Goal: Task Accomplishment & Management: Complete application form

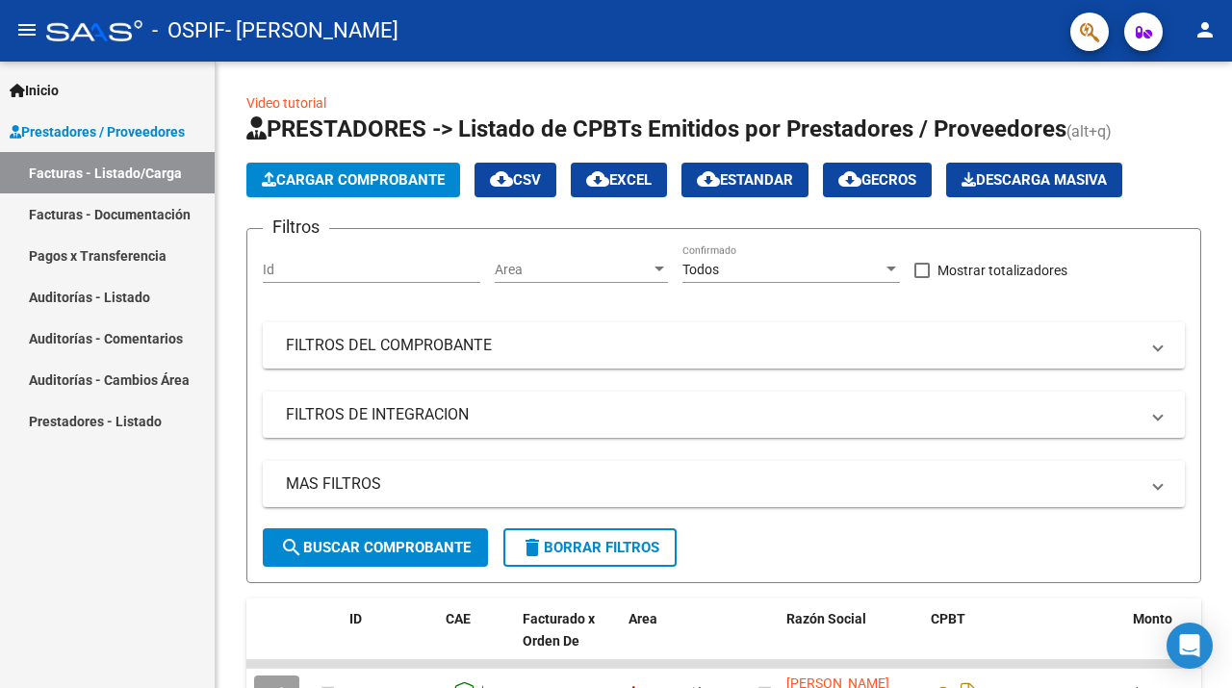
click at [162, 301] on link "Auditorías - Listado" at bounding box center [107, 296] width 215 height 41
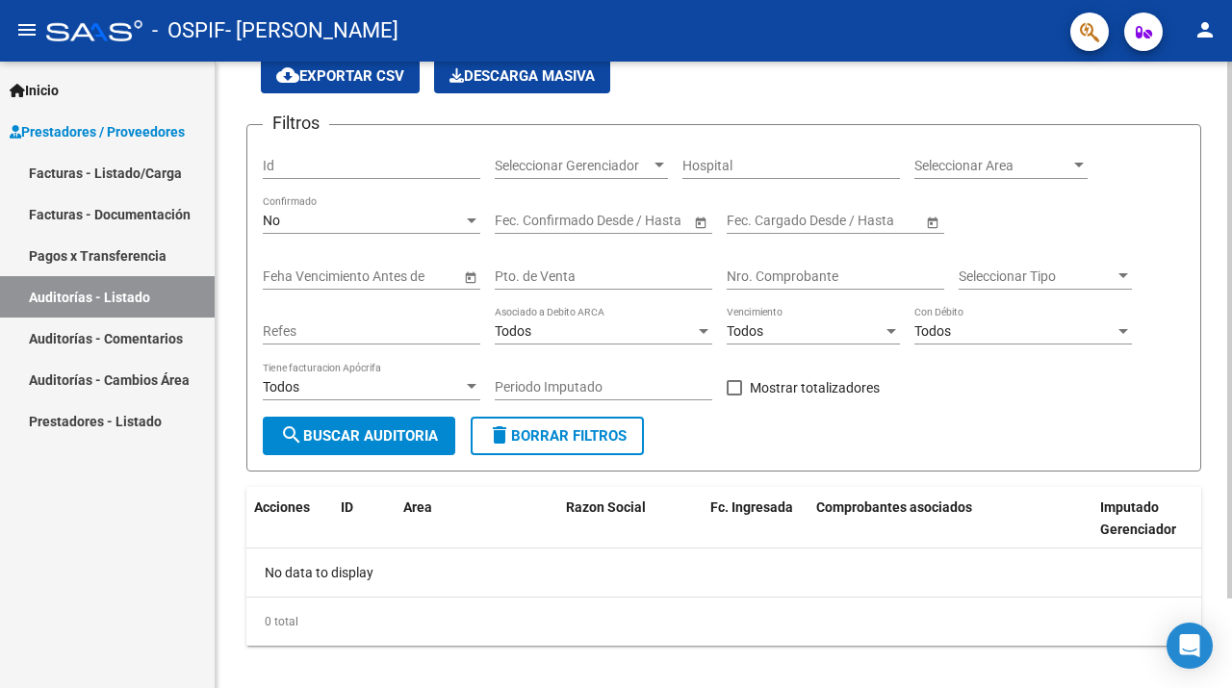
scroll to position [104, 0]
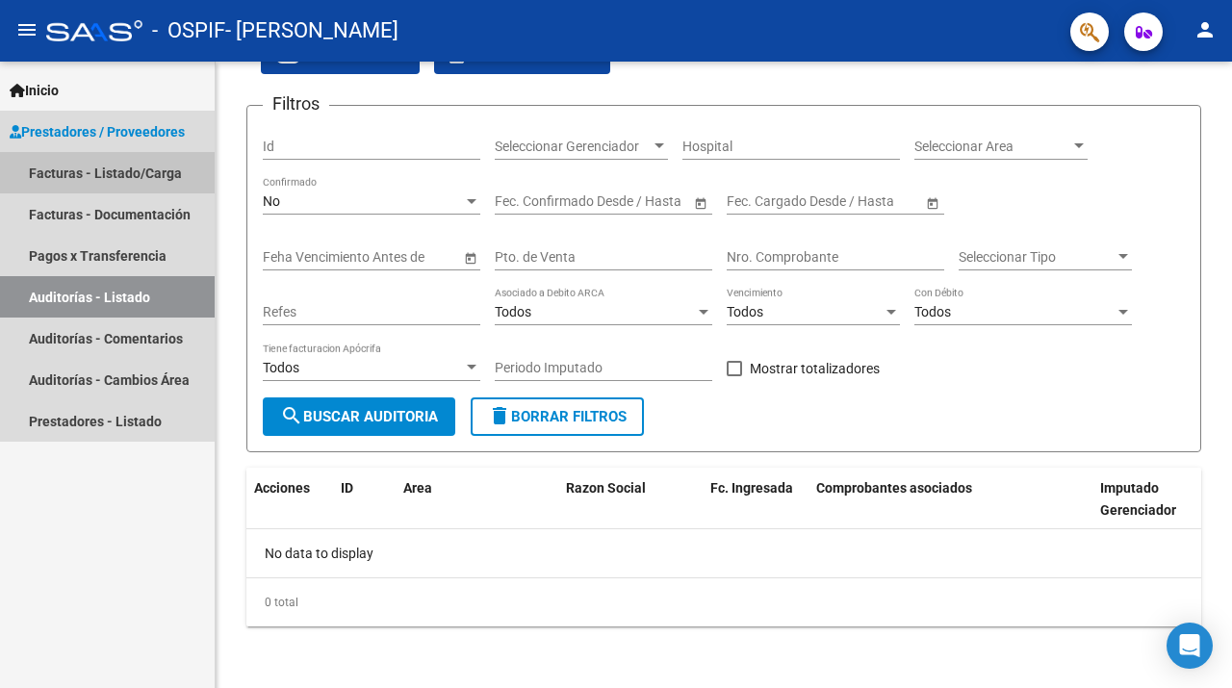
click at [151, 164] on link "Facturas - Listado/Carga" at bounding box center [107, 172] width 215 height 41
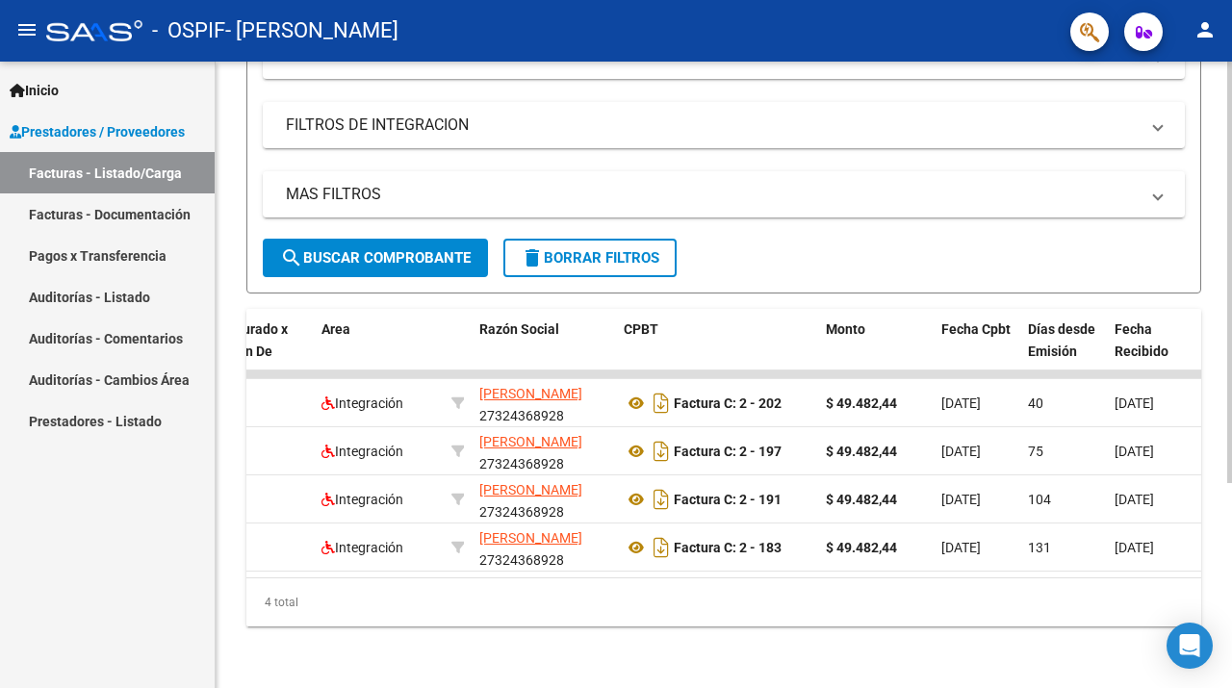
scroll to position [0, 337]
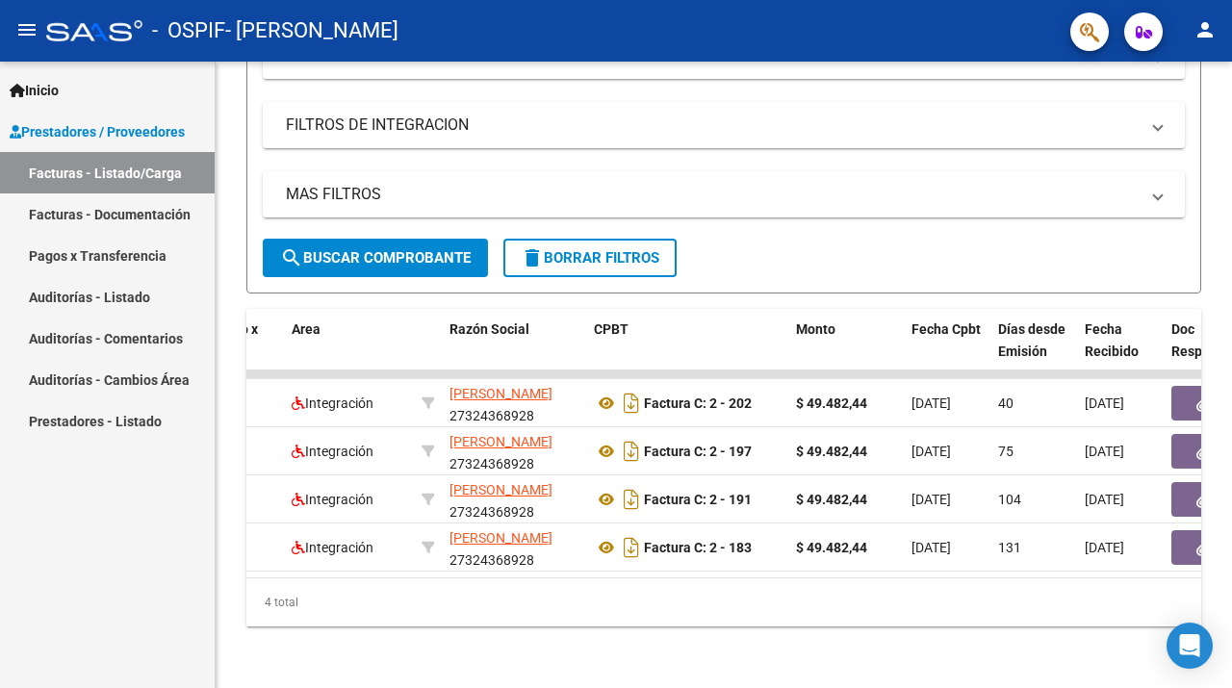
click at [137, 219] on link "Facturas - Documentación" at bounding box center [107, 214] width 215 height 41
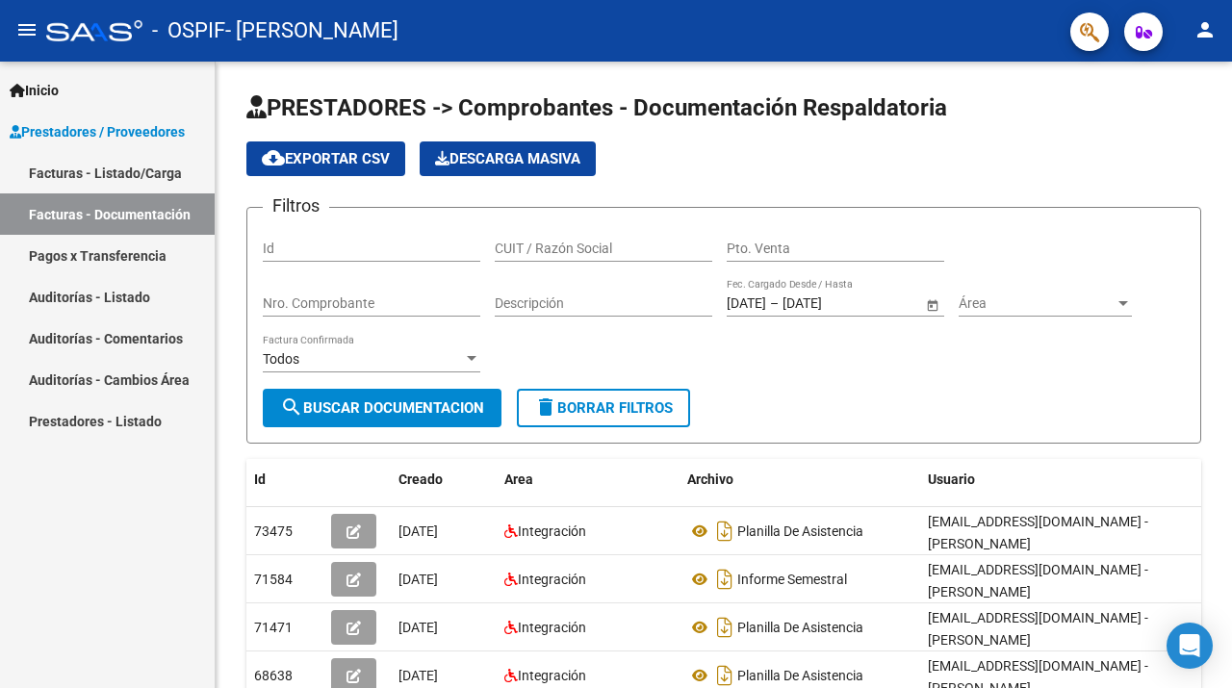
click at [149, 178] on link "Facturas - Listado/Carga" at bounding box center [107, 172] width 215 height 41
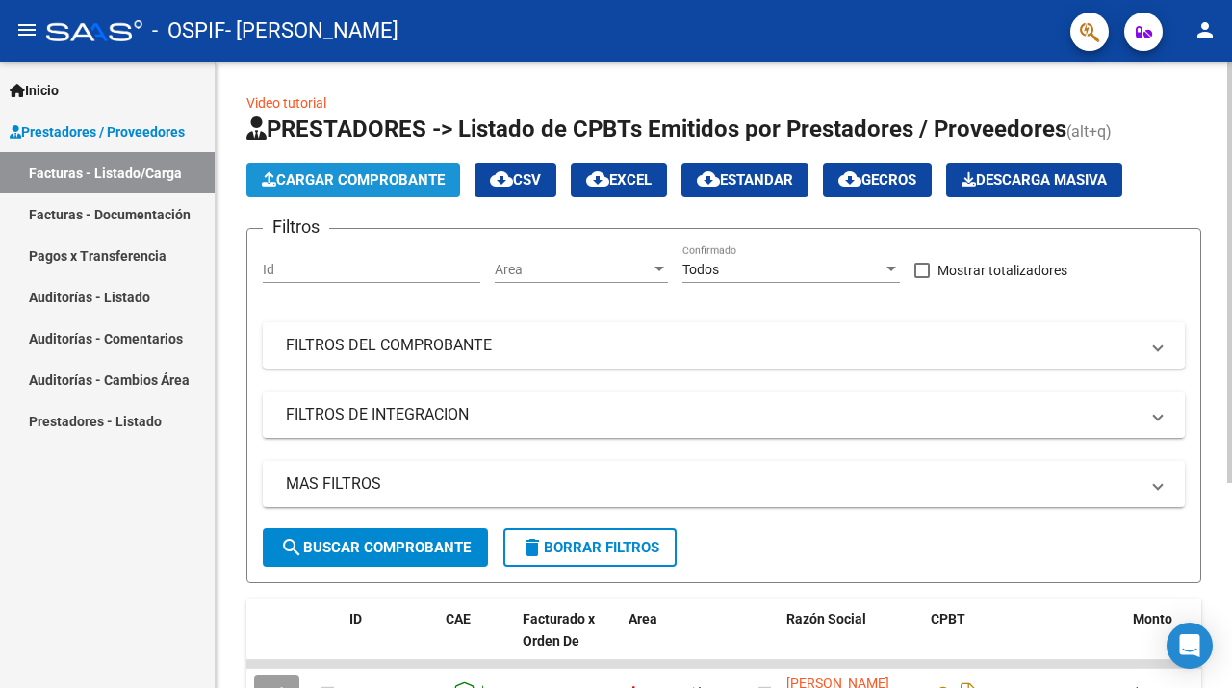
click at [390, 180] on span "Cargar Comprobante" at bounding box center [353, 179] width 183 height 17
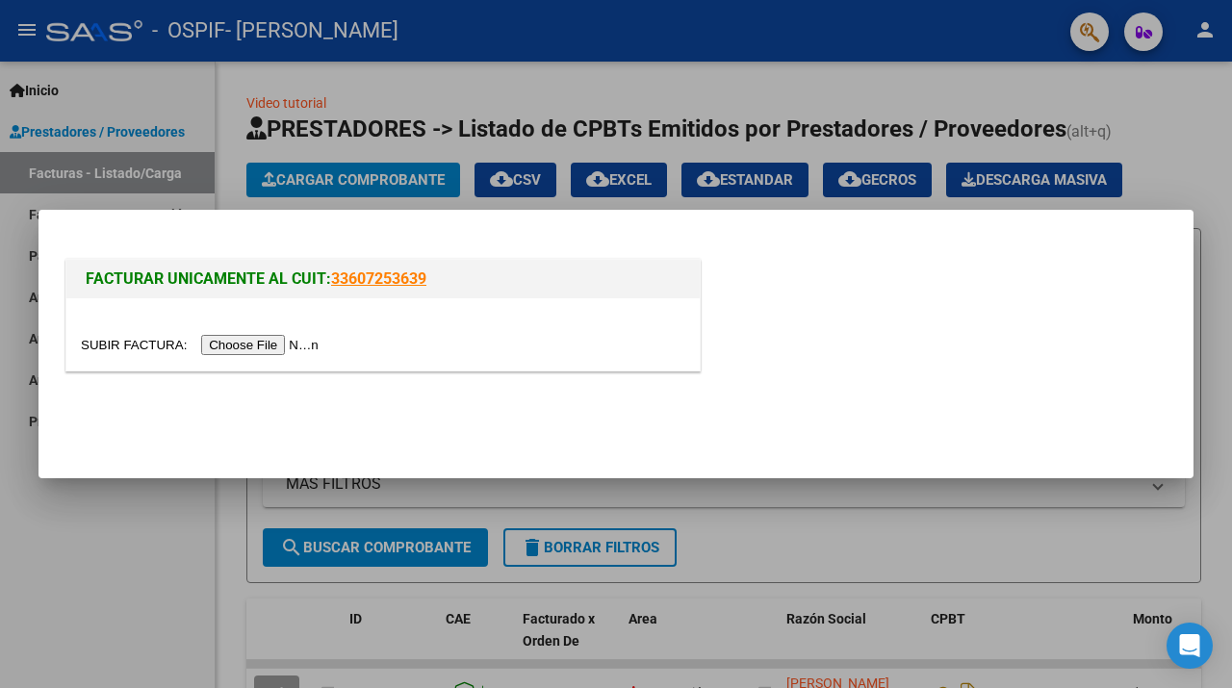
click at [249, 345] on input "file" at bounding box center [203, 345] width 244 height 20
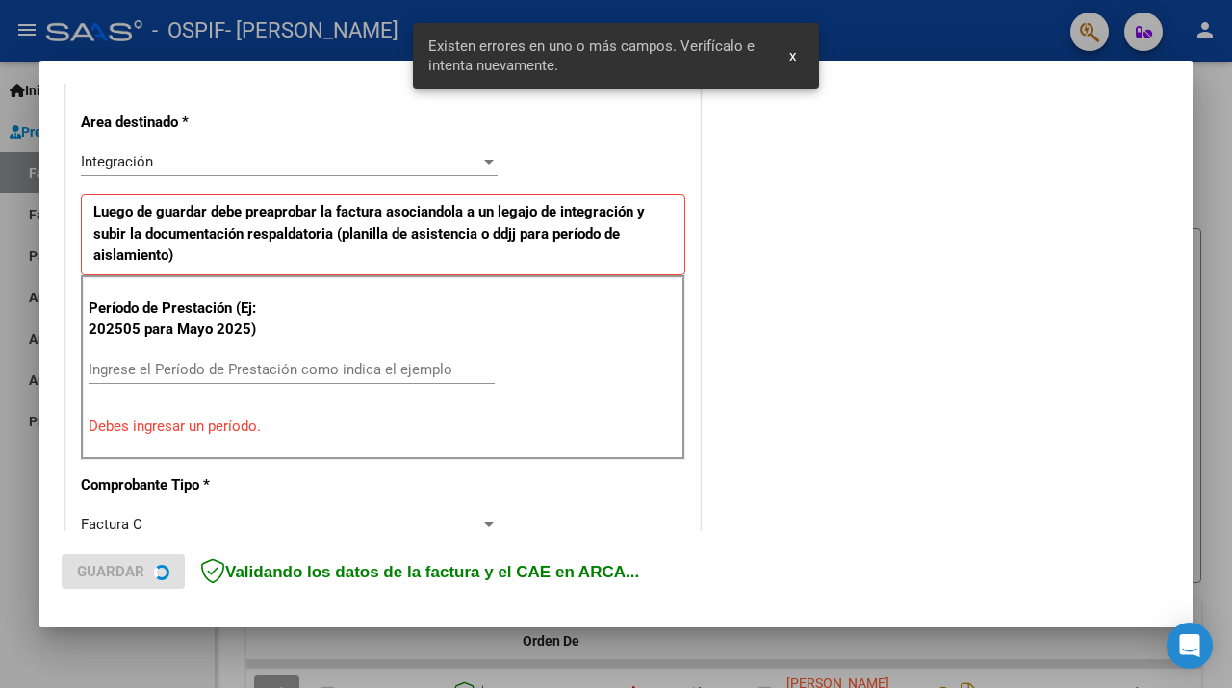
scroll to position [430, 0]
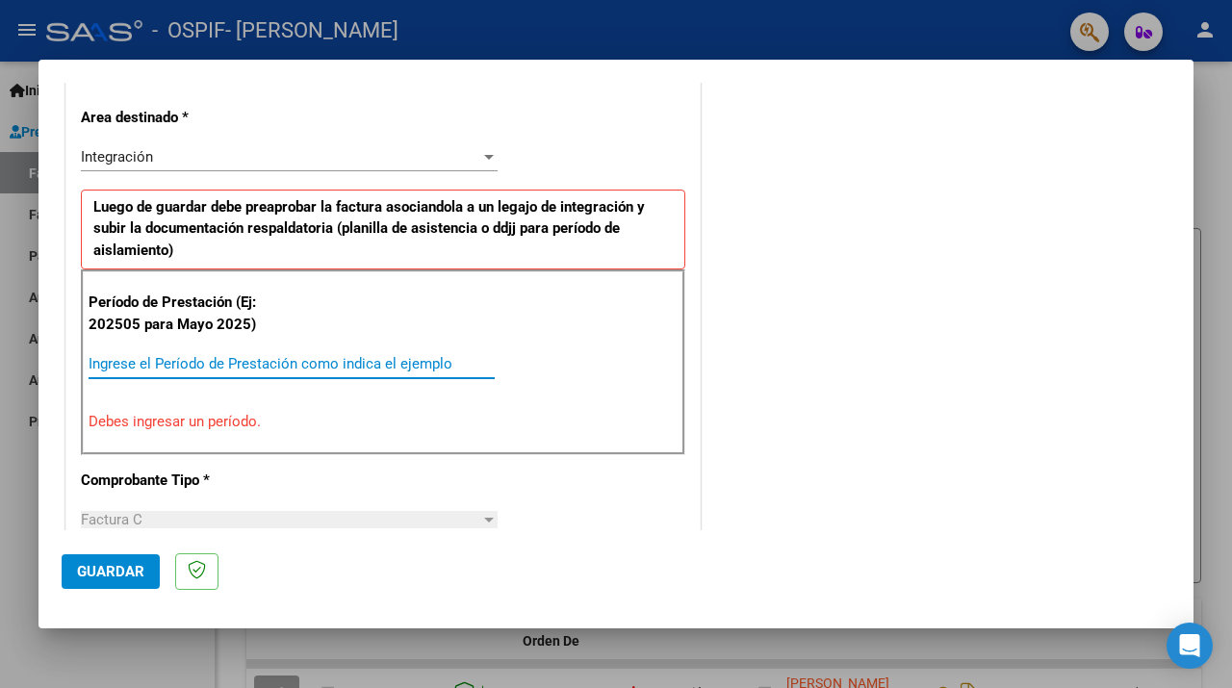
click at [392, 355] on input "Ingrese el Período de Prestación como indica el ejemplo" at bounding box center [292, 363] width 406 height 17
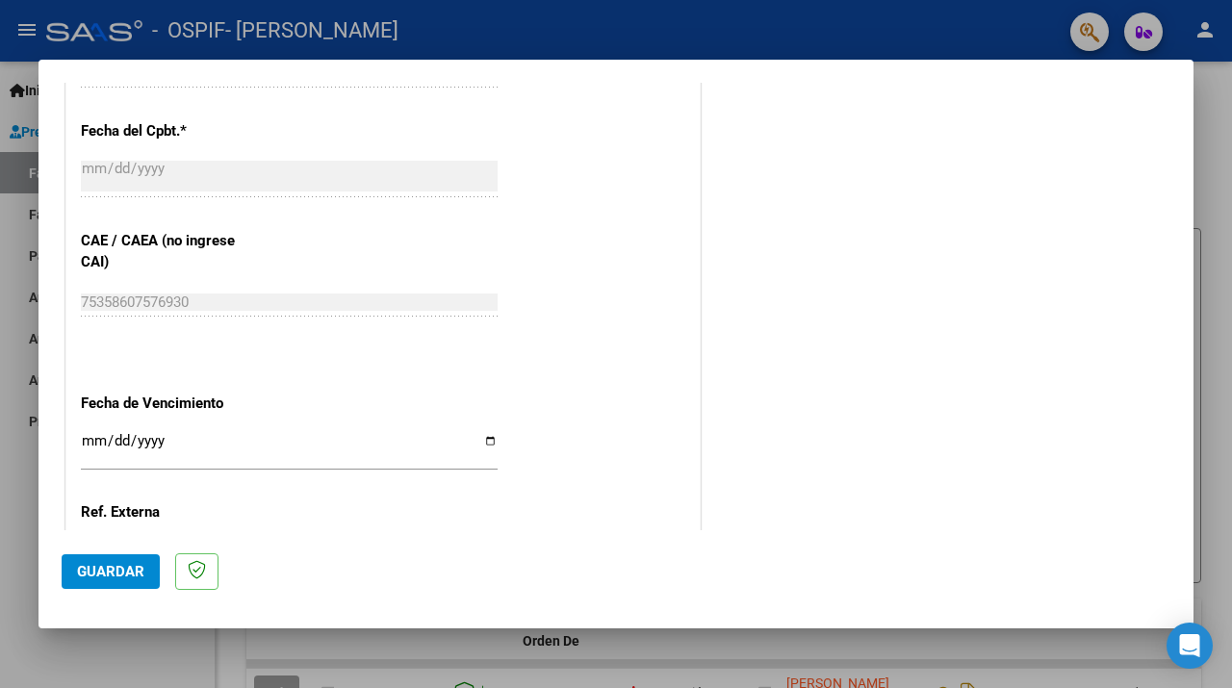
scroll to position [1111, 0]
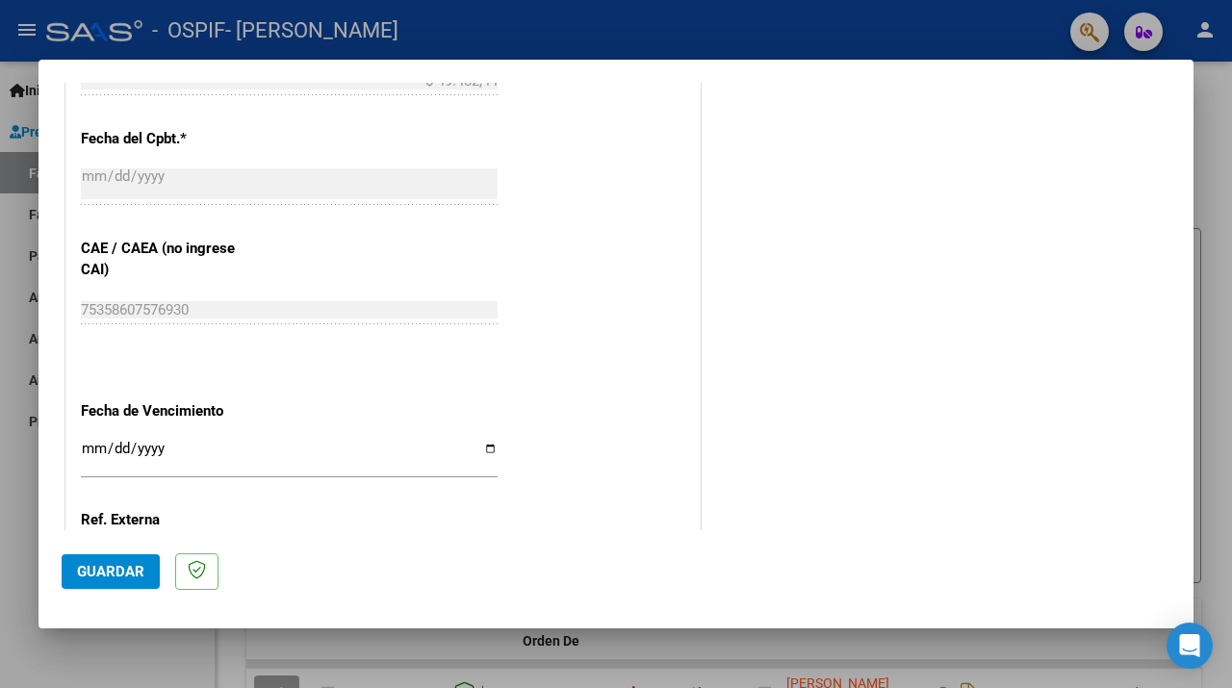
type input "202508"
click at [486, 441] on input "Ingresar la fecha" at bounding box center [289, 456] width 417 height 31
type input "[DATE]"
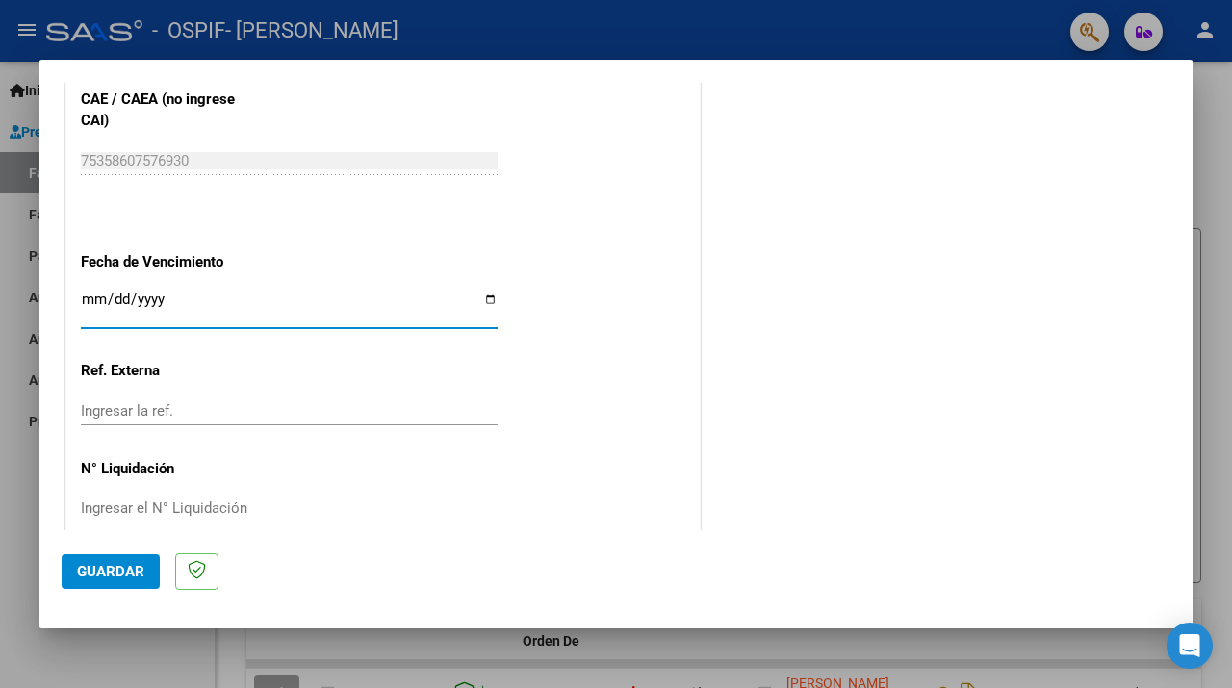
scroll to position [1262, 0]
click at [110, 577] on span "Guardar" at bounding box center [110, 571] width 67 height 17
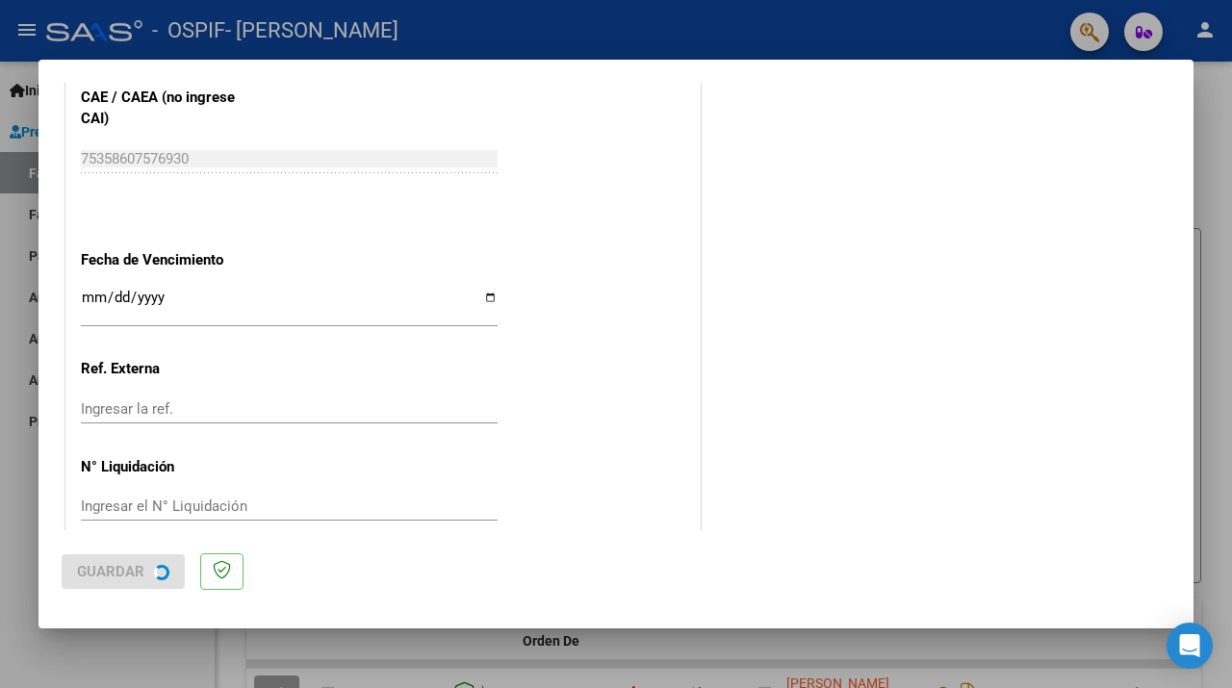
scroll to position [0, 0]
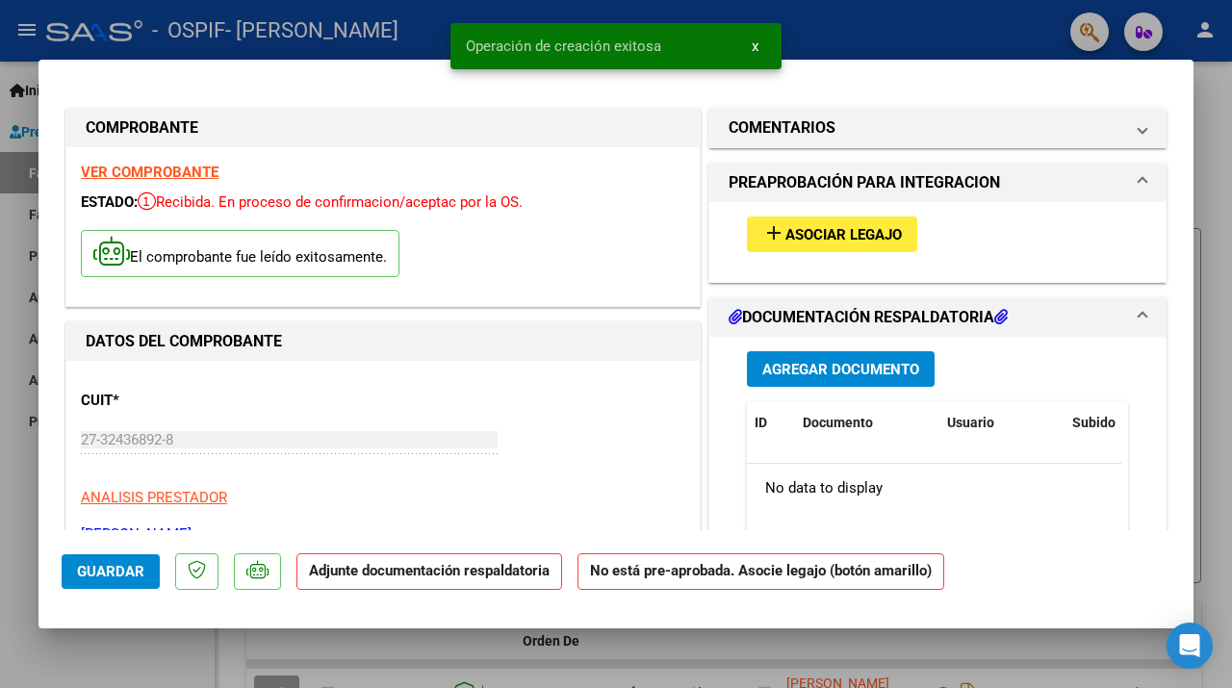
click at [875, 239] on span "Asociar Legajo" at bounding box center [844, 234] width 117 height 17
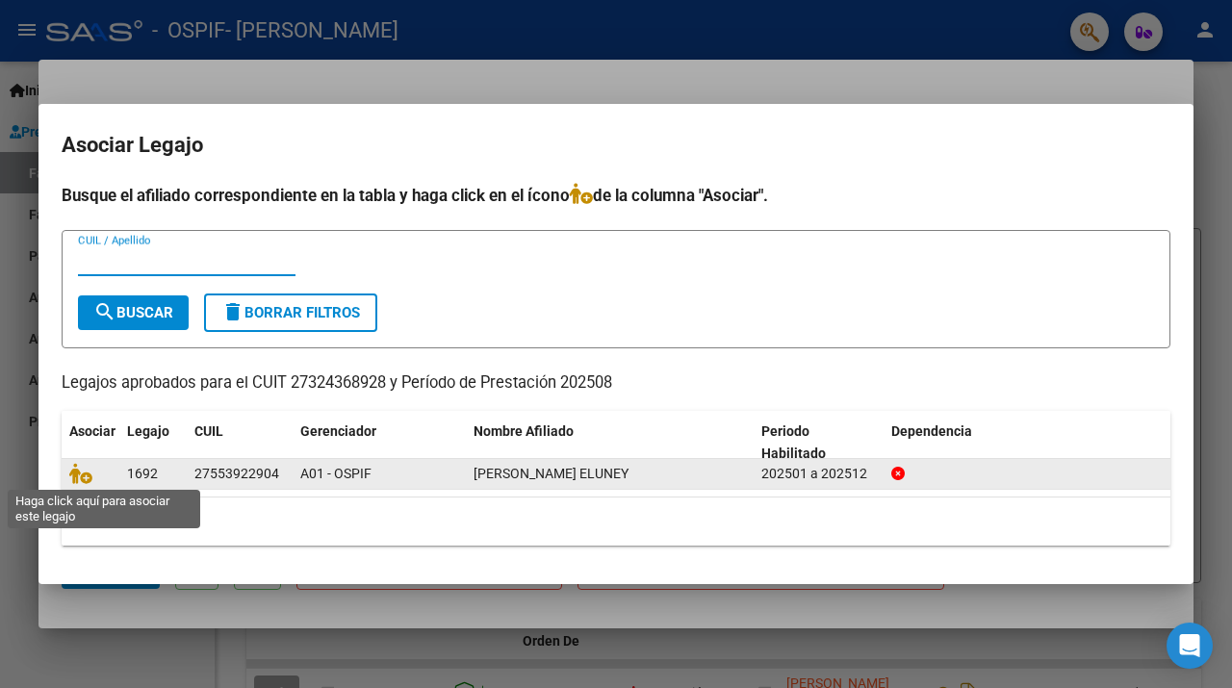
click at [67, 472] on datatable-body-cell at bounding box center [91, 474] width 58 height 30
click at [81, 482] on icon at bounding box center [80, 473] width 23 height 21
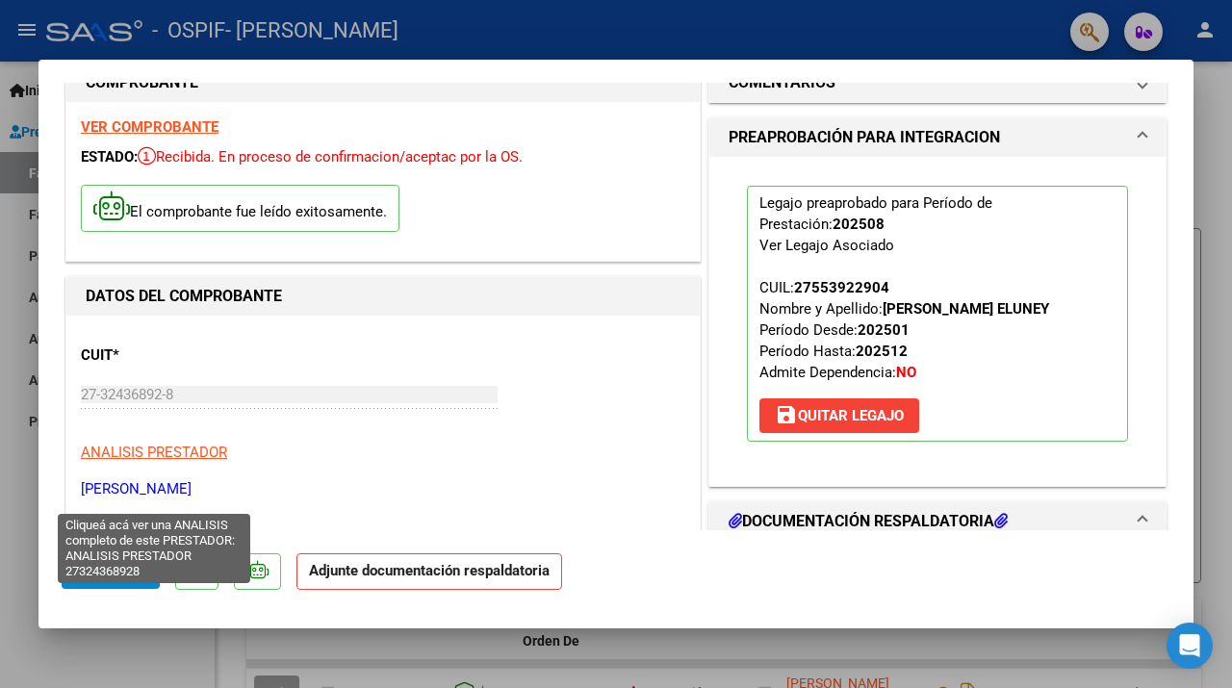
scroll to position [45, 0]
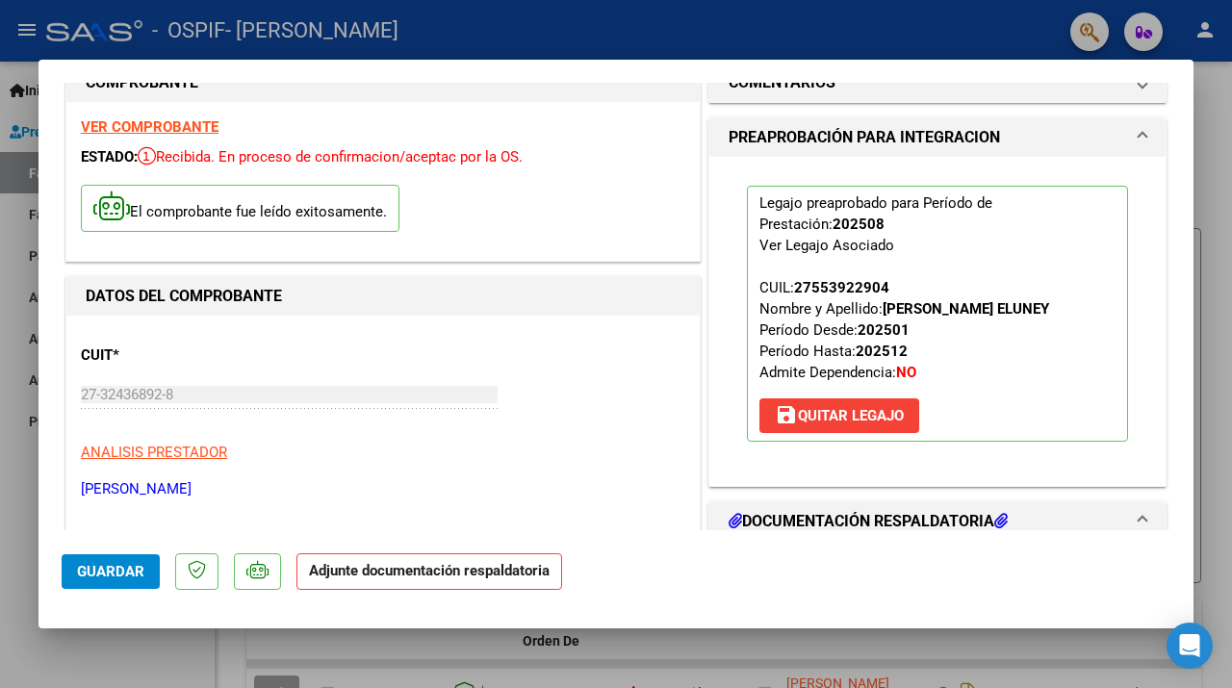
click at [356, 569] on strong "Adjunte documentación respaldatoria" at bounding box center [429, 570] width 241 height 17
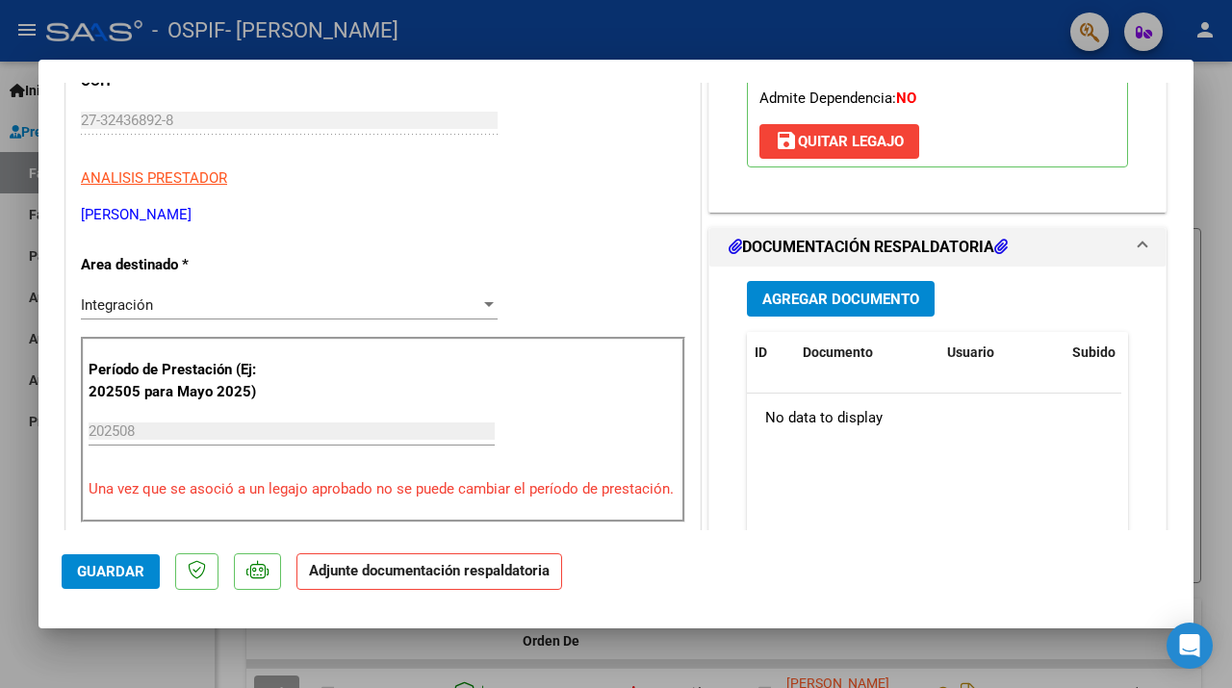
scroll to position [381, 0]
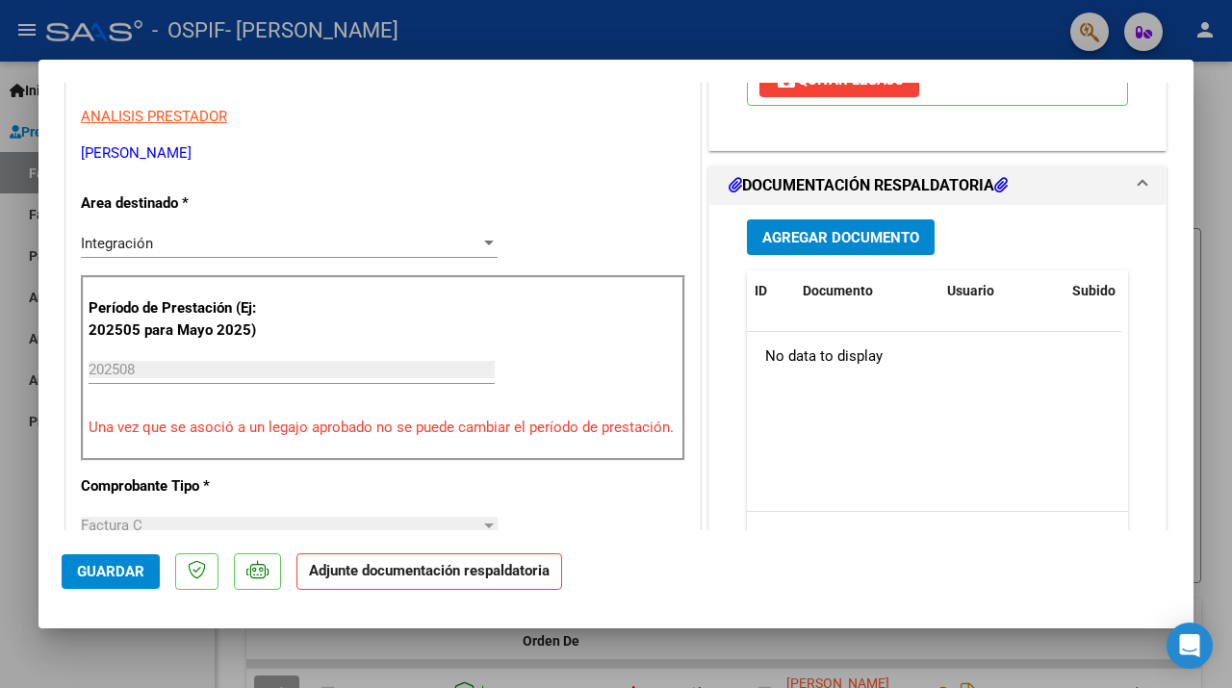
click at [821, 246] on span "Agregar Documento" at bounding box center [841, 237] width 157 height 17
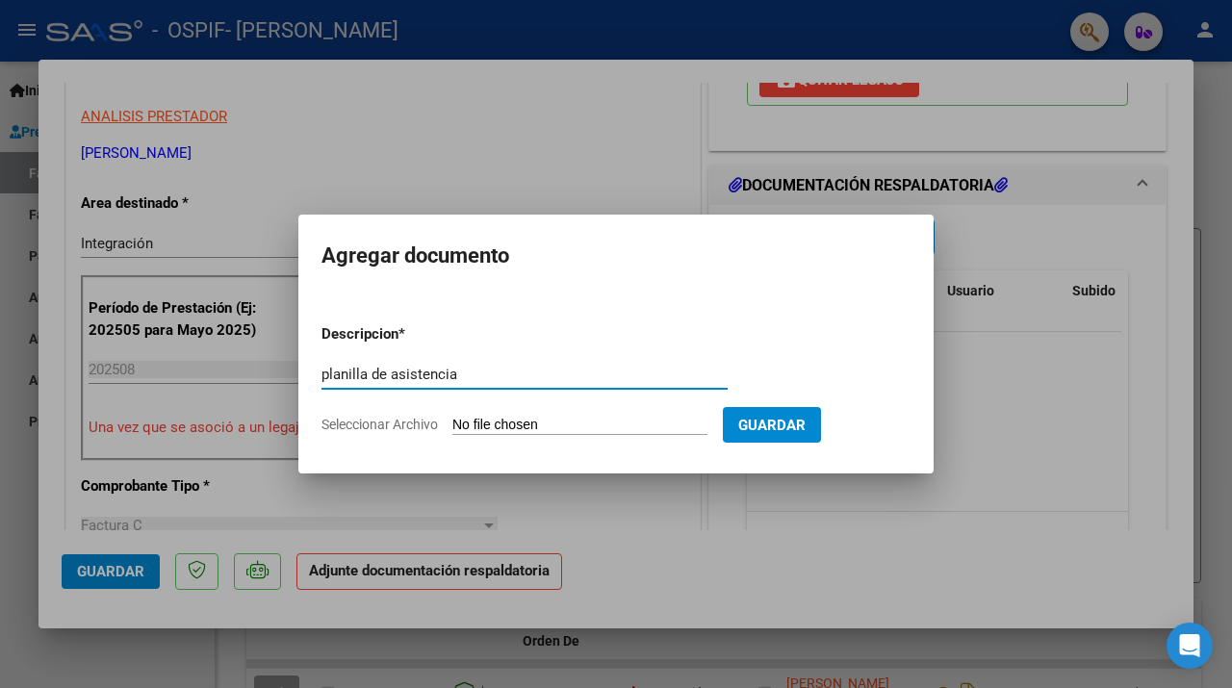
type input "planilla de asistencia"
click at [651, 421] on input "Seleccionar Archivo" at bounding box center [580, 426] width 255 height 18
type input "C:\fakepath\25.pdf"
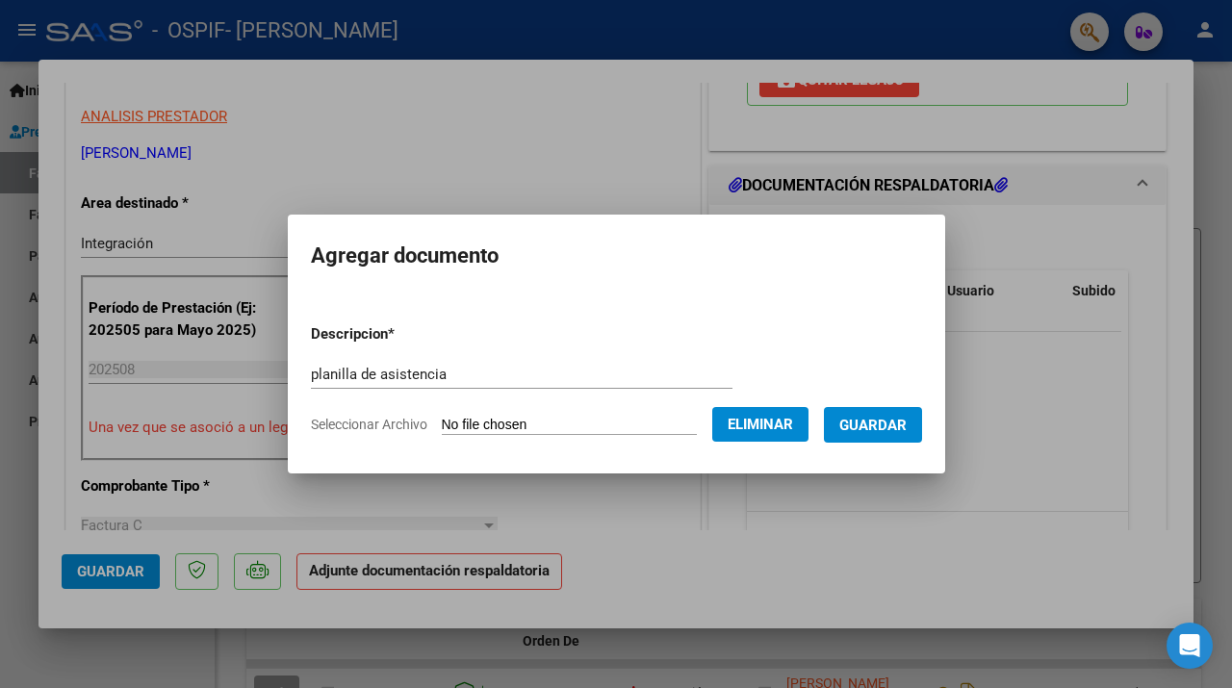
click at [879, 426] on span "Guardar" at bounding box center [873, 425] width 67 height 17
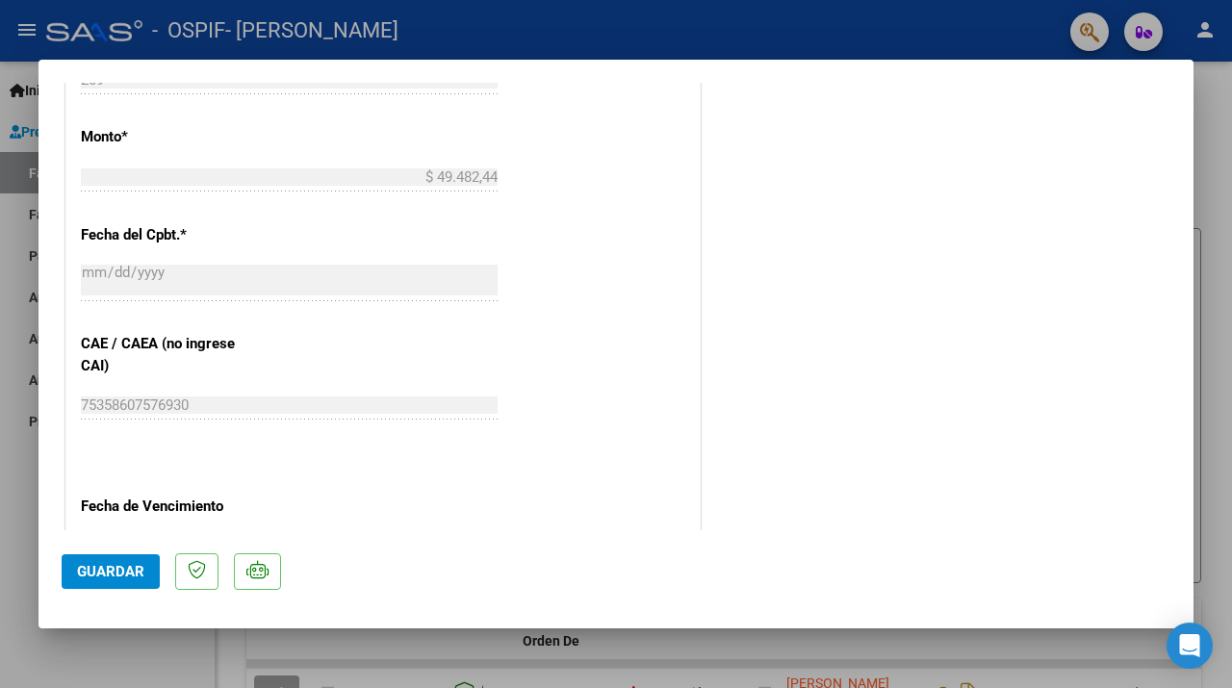
scroll to position [1034, 0]
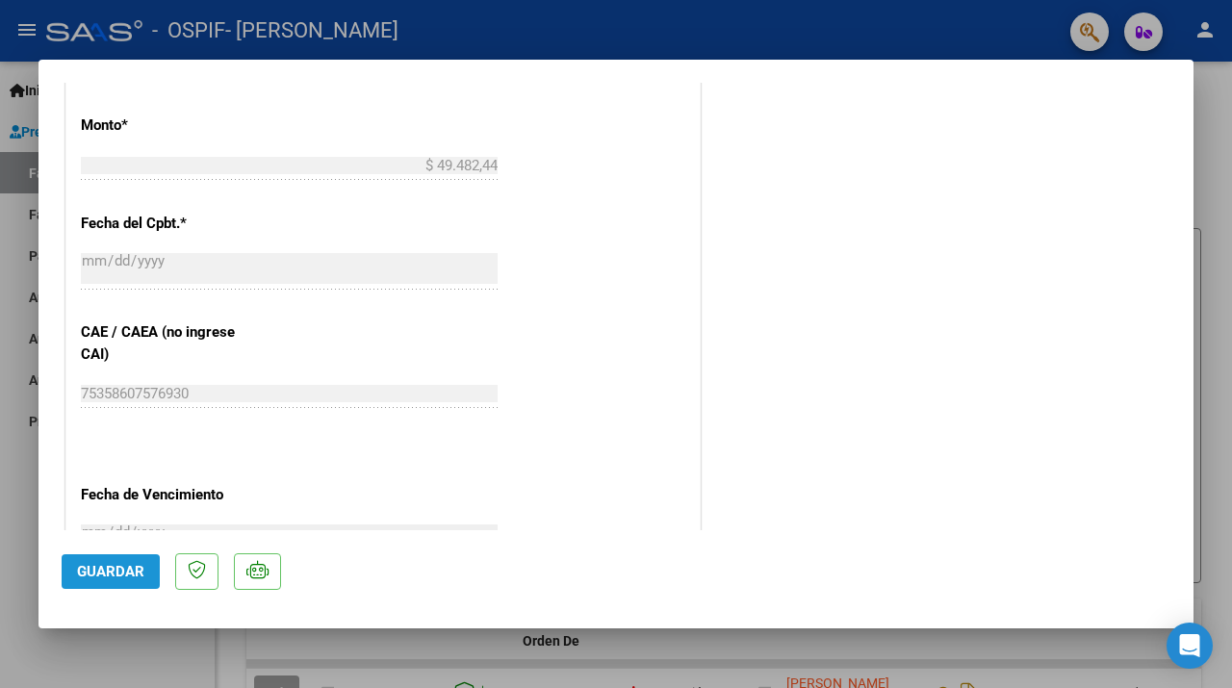
click at [87, 579] on span "Guardar" at bounding box center [110, 571] width 67 height 17
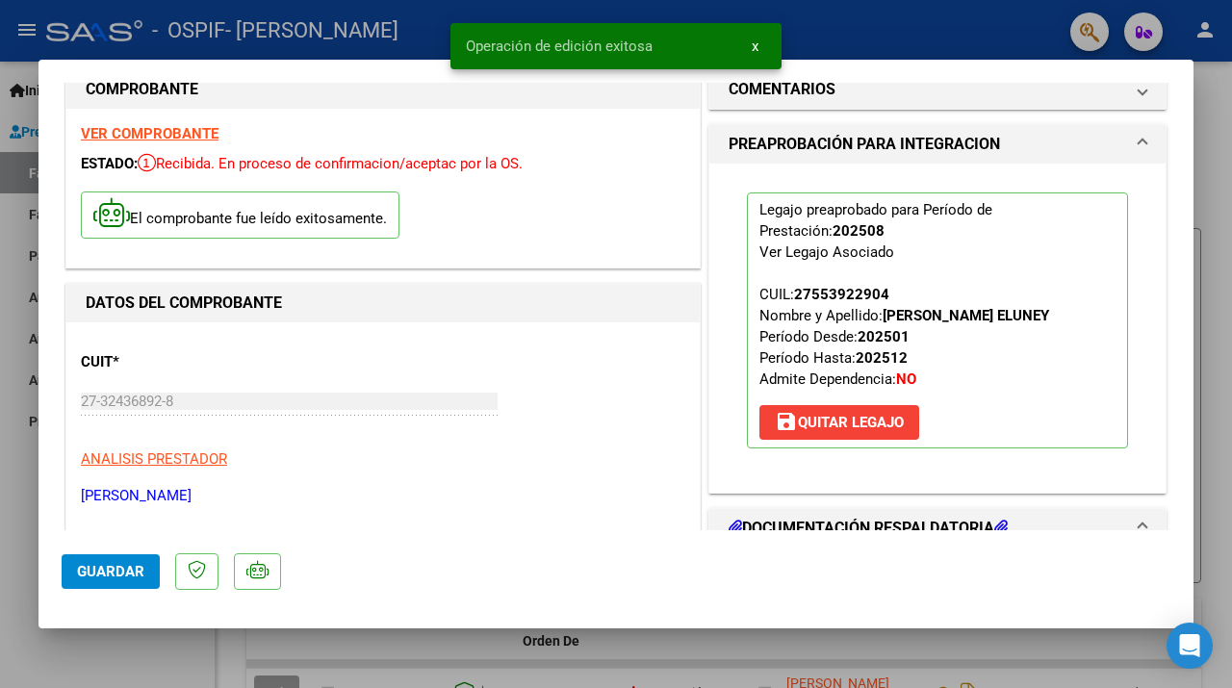
scroll to position [0, 0]
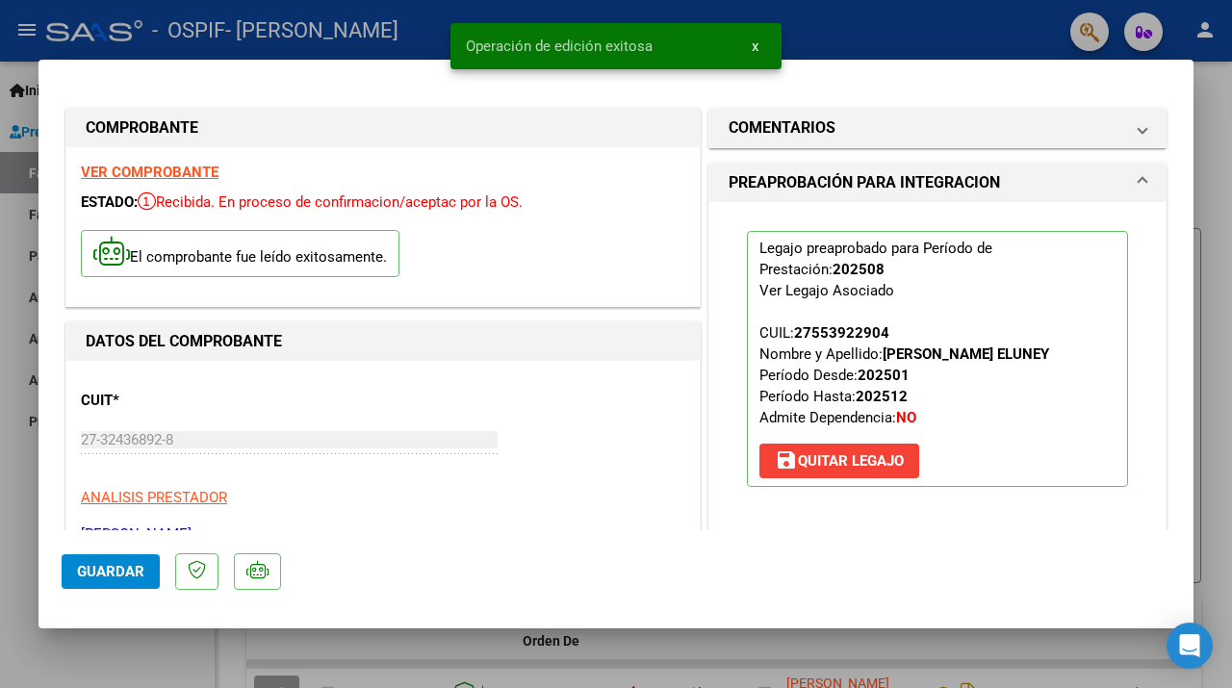
click at [873, 26] on div at bounding box center [616, 344] width 1232 height 688
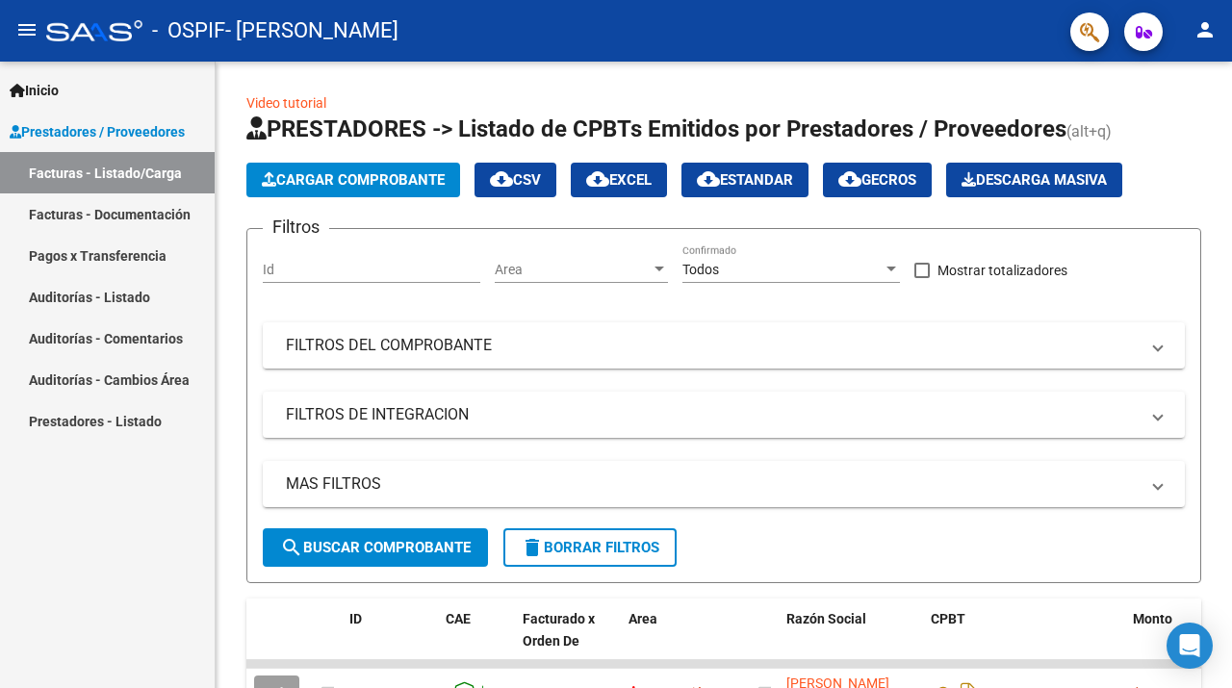
click at [138, 221] on link "Facturas - Documentación" at bounding box center [107, 214] width 215 height 41
